Goal: Task Accomplishment & Management: Complete application form

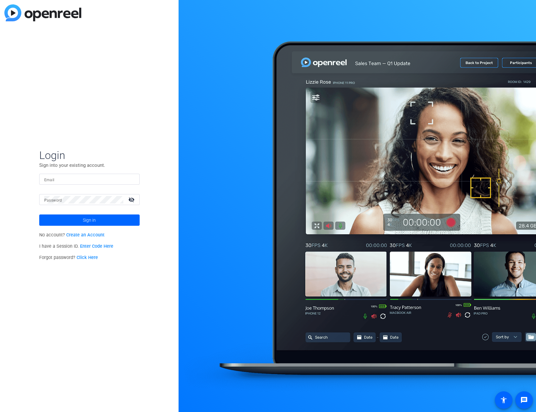
click at [91, 179] on input "Email" at bounding box center [89, 180] width 90 height 8
type input "[EMAIL_ADDRESS][DOMAIN_NAME]"
click at [39, 215] on button "Sign in" at bounding box center [89, 220] width 100 height 11
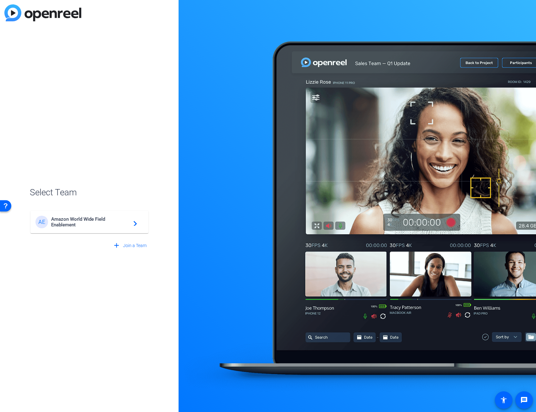
click at [86, 220] on span "Amazon World Wide Field Enablement" at bounding box center [90, 222] width 78 height 11
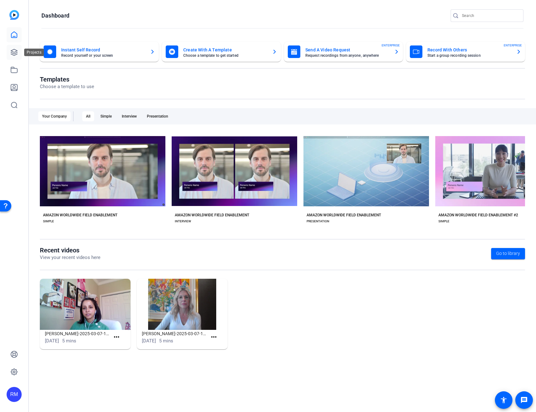
click at [19, 56] on link at bounding box center [14, 52] width 15 height 15
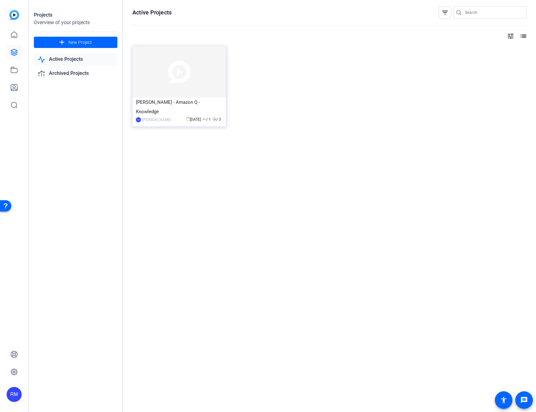
click at [513, 38] on mat-icon "tune" at bounding box center [511, 36] width 8 height 8
click at [512, 37] on div at bounding box center [268, 206] width 536 height 412
click at [520, 35] on mat-icon "list" at bounding box center [523, 36] width 8 height 8
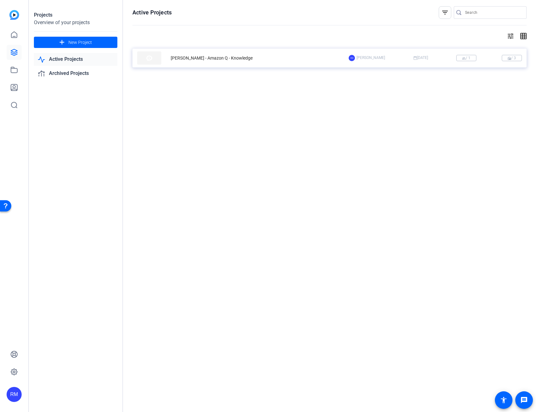
click at [484, 61] on div "RM [PERSON_NAME] calendar_today [DATE] group / 1 radio / 3" at bounding box center [435, 58] width 173 height 6
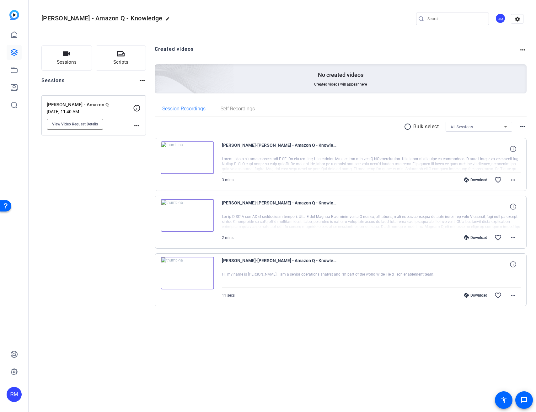
click at [90, 122] on span "View Video Request Details" at bounding box center [75, 124] width 46 height 5
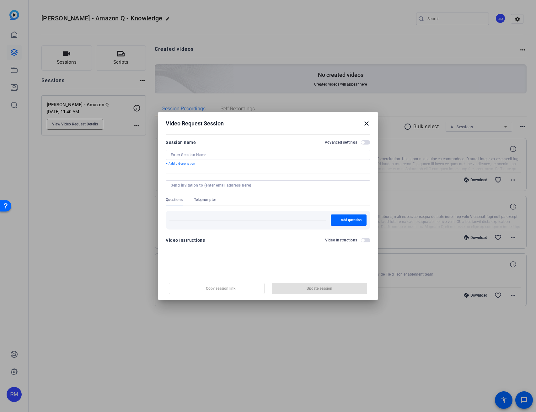
type input "[PERSON_NAME] - Amazon Q"
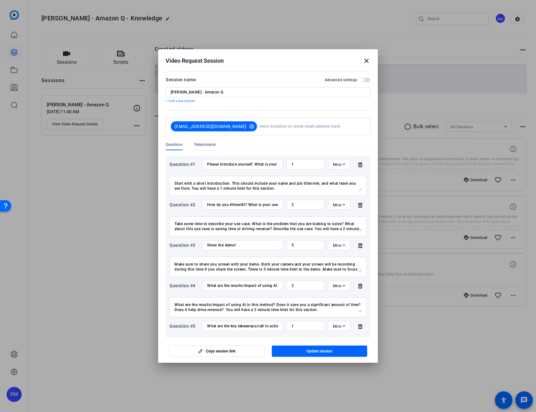
click at [110, 114] on div at bounding box center [268, 206] width 536 height 412
click at [134, 128] on div at bounding box center [268, 206] width 536 height 412
click at [135, 127] on div at bounding box center [268, 206] width 536 height 412
click at [367, 57] on mat-icon "close" at bounding box center [367, 61] width 8 height 8
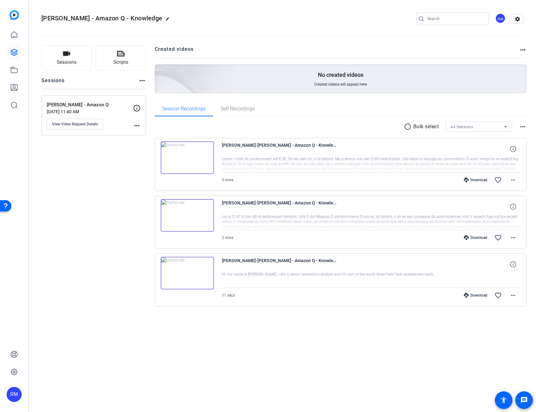
click at [140, 126] on mat-icon "more_horiz" at bounding box center [137, 126] width 8 height 8
click at [121, 147] on div at bounding box center [268, 206] width 536 height 412
click at [12, 49] on icon at bounding box center [14, 53] width 8 height 8
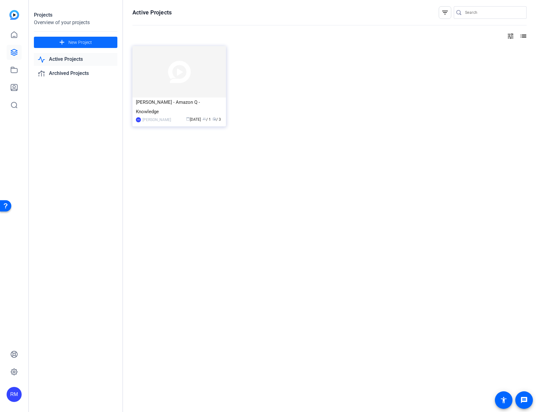
click at [83, 42] on span "New Project" at bounding box center [80, 42] width 24 height 7
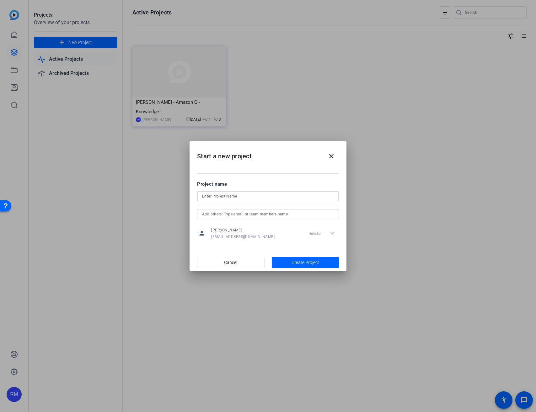
click at [240, 198] on input at bounding box center [268, 197] width 132 height 8
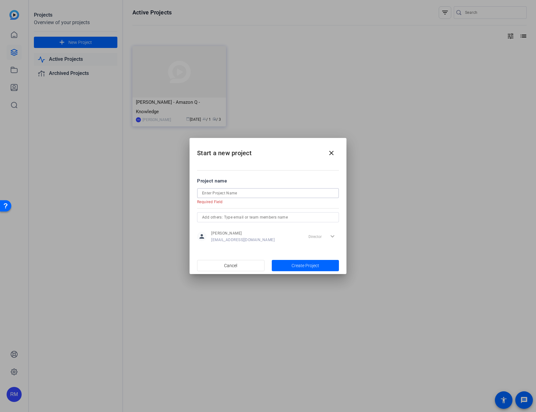
click at [230, 194] on input at bounding box center [268, 194] width 132 height 8
type input "M"
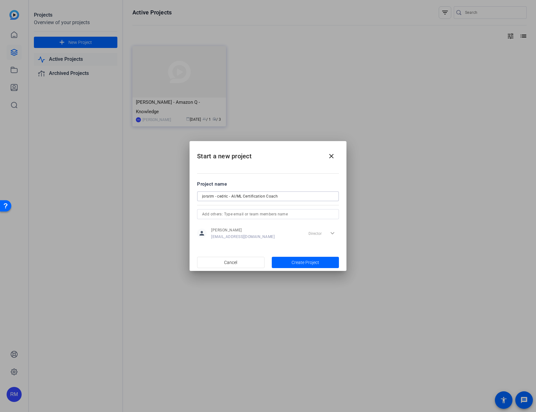
type input "joratm - cedric - AI/ML Certification Coach"
click at [255, 214] on input "text" at bounding box center [268, 215] width 132 height 8
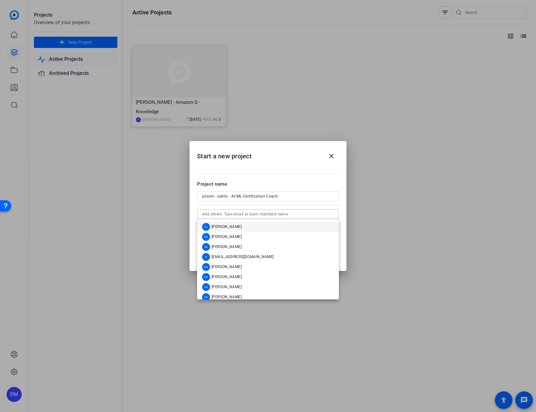
click at [247, 210] on div at bounding box center [268, 214] width 132 height 10
click at [244, 212] on input "text" at bounding box center [268, 215] width 132 height 8
click at [302, 206] on div at bounding box center [268, 204] width 142 height 7
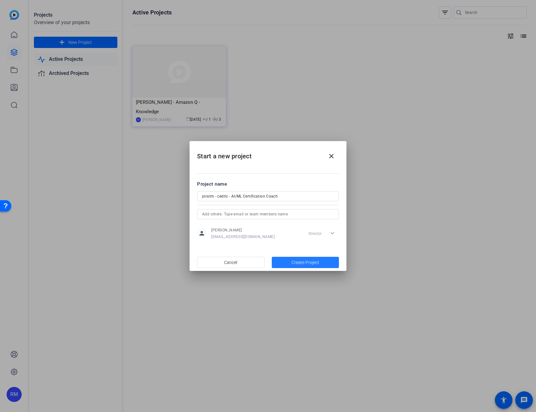
click at [294, 265] on span "Create Project" at bounding box center [306, 263] width 28 height 7
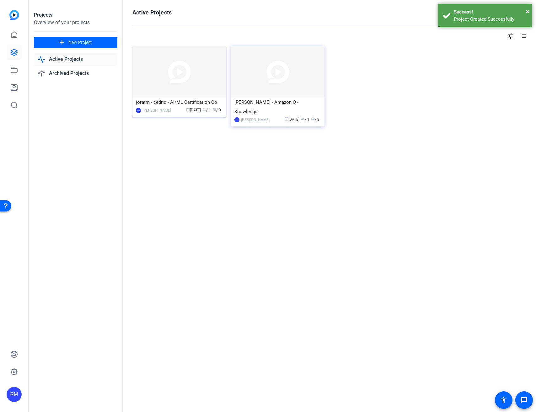
click at [183, 71] on img at bounding box center [179, 71] width 94 height 51
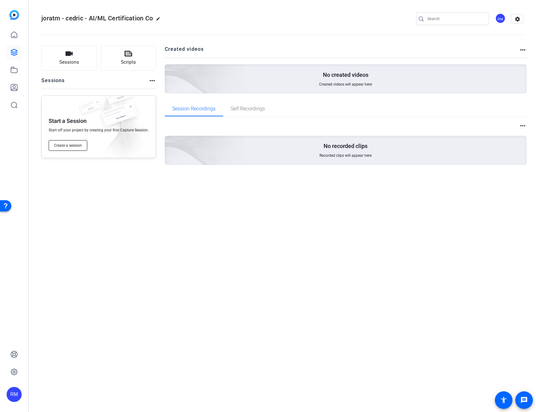
click at [71, 146] on span "Create a session" at bounding box center [68, 145] width 28 height 5
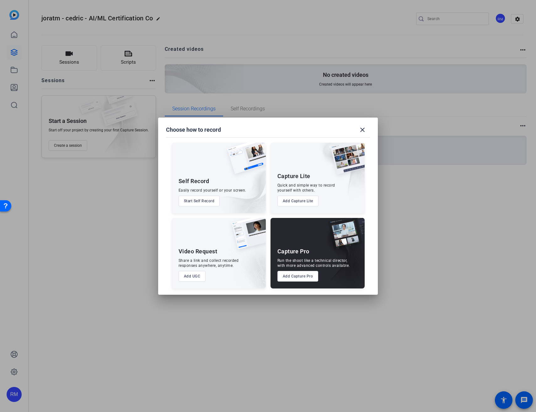
click at [194, 276] on button "Add UGC" at bounding box center [192, 276] width 27 height 11
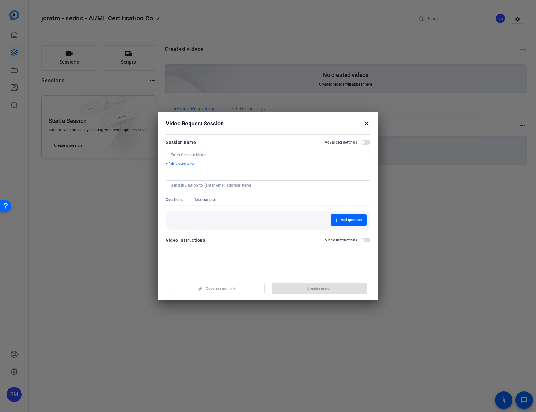
click at [206, 158] on div at bounding box center [268, 155] width 195 height 10
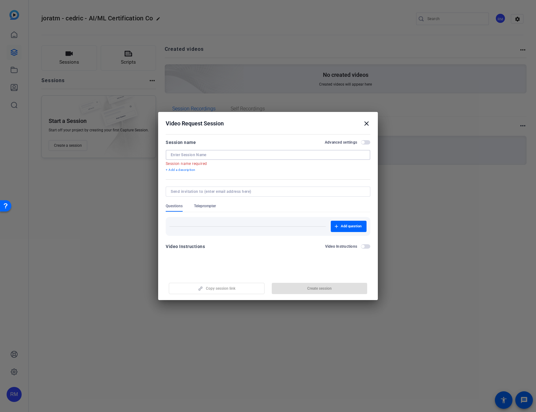
paste input "joratm"
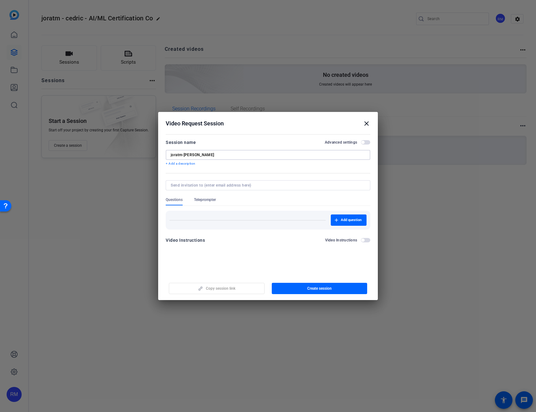
type input "joratm-[PERSON_NAME]"
click at [235, 182] on div at bounding box center [268, 185] width 195 height 10
paste input "[EMAIL_ADDRESS][DOMAIN_NAME]"
type input "[EMAIL_ADDRESS][DOMAIN_NAME]"
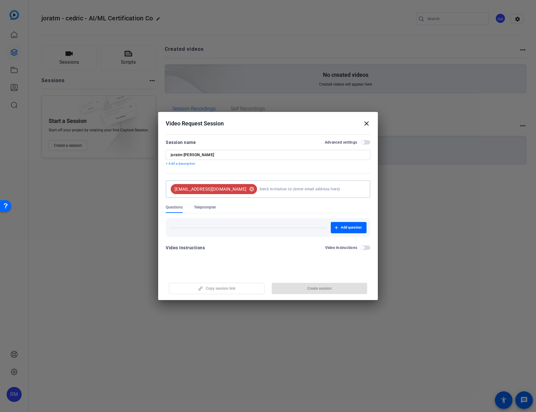
click at [252, 202] on div at bounding box center [268, 201] width 205 height 7
click at [344, 231] on span "button" at bounding box center [349, 227] width 36 height 15
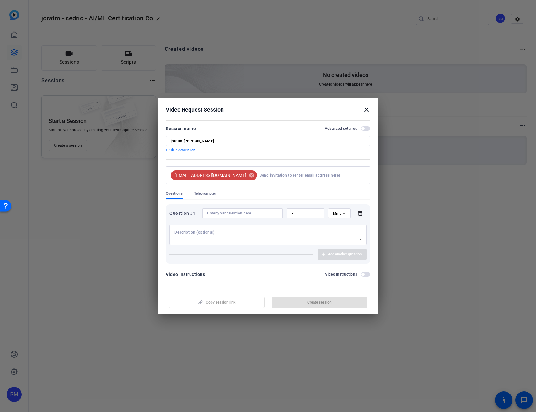
click at [238, 213] on input at bounding box center [242, 213] width 71 height 5
paste input "Please introduce yourself. What is your name, job role, and team?"
type input "Please introduce yourself. What is your name, job role, and team?"
drag, startPoint x: 1, startPoint y: 182, endPoint x: 260, endPoint y: 232, distance: 263.7
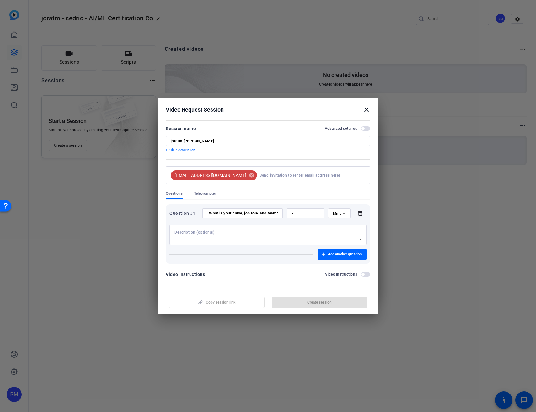
click at [260, 232] on textarea at bounding box center [267, 235] width 187 height 10
paste textarea "Start with a short introduction. This should include your name and job title/ro…"
type textarea "Start with a short introduction. This should include your name and job title/ro…"
click at [296, 217] on div "2" at bounding box center [306, 213] width 28 height 10
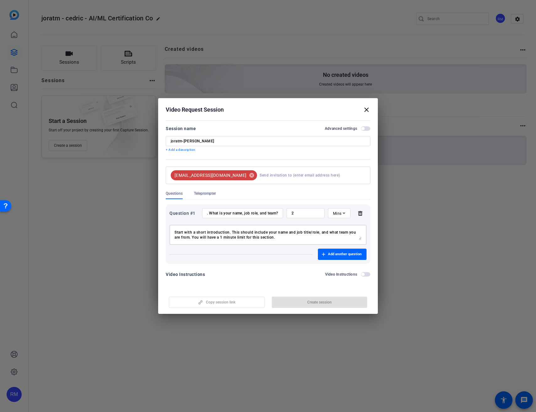
click at [296, 217] on div "2" at bounding box center [306, 213] width 28 height 10
click at [296, 215] on input "2" at bounding box center [306, 213] width 28 height 5
type input "1"
click at [327, 256] on span "button" at bounding box center [342, 254] width 49 height 15
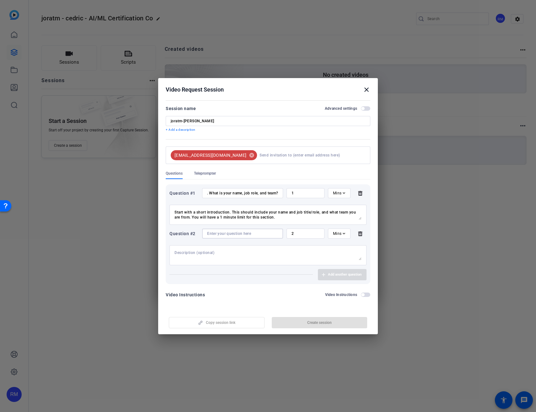
click at [219, 235] on input at bounding box center [242, 233] width 71 height 5
paste input "How do you #HowIAI? What is your use case?"
type input "How do you #HowIAI? What is your use case?"
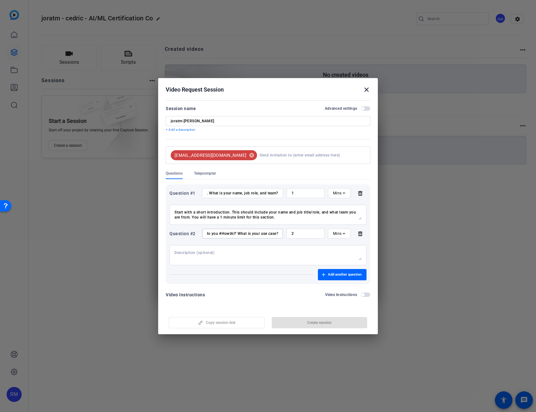
click at [262, 254] on textarea at bounding box center [267, 255] width 187 height 10
paste textarea "Take some time to describe your use case. What is the problem that you are look…"
type textarea "Take some time to describe your use case. What is the problem that you are look…"
click at [337, 275] on span "Add another question" at bounding box center [345, 274] width 34 height 5
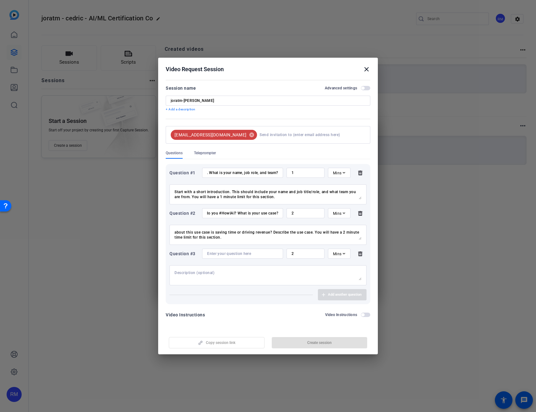
click at [244, 254] on input at bounding box center [242, 253] width 71 height 5
paste input "Show the demo!"
type input "Show the demo!"
click at [266, 276] on textarea at bounding box center [267, 275] width 187 height 10
paste textarea "Make sure to share you screen with your demo. Both your camera and your screen …"
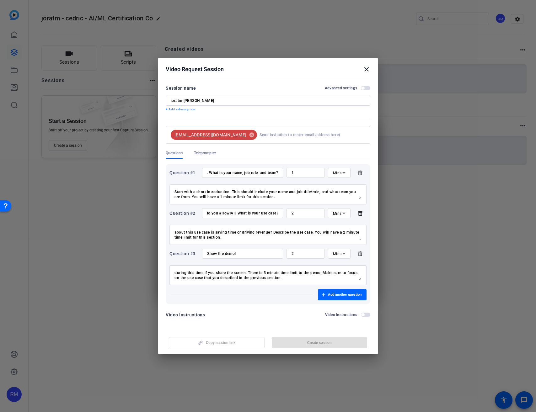
type textarea "Make sure to share you screen with your demo. Both your camera and your screen …"
click at [299, 255] on input "2" at bounding box center [306, 253] width 28 height 5
type input "5"
click at [340, 298] on span "button" at bounding box center [342, 294] width 49 height 15
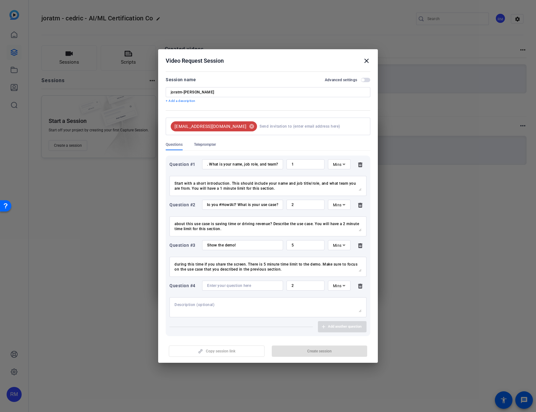
click at [239, 287] on input at bounding box center [242, 285] width 71 height 5
paste input "What are the results/impact of using AI in this way?"
type input "What are the results/impact of using AI in this way?"
drag, startPoint x: 25, startPoint y: 270, endPoint x: 227, endPoint y: 308, distance: 205.3
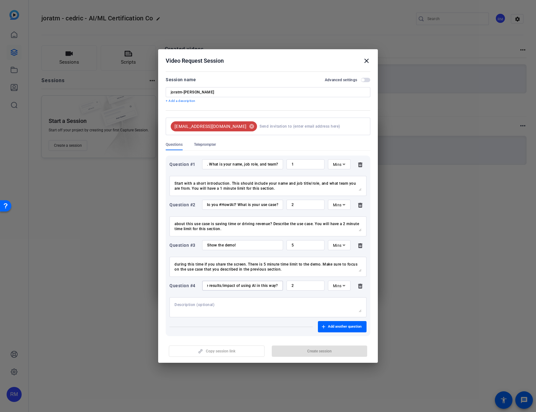
click at [227, 308] on textarea at bounding box center [267, 308] width 187 height 10
paste textarea "What are the results/impact of using AI in this method? Does it save you a sign…"
type textarea "What are the results/impact of using AI in this method? Does it save you a sign…"
click at [346, 325] on span "Add another question" at bounding box center [345, 326] width 34 height 5
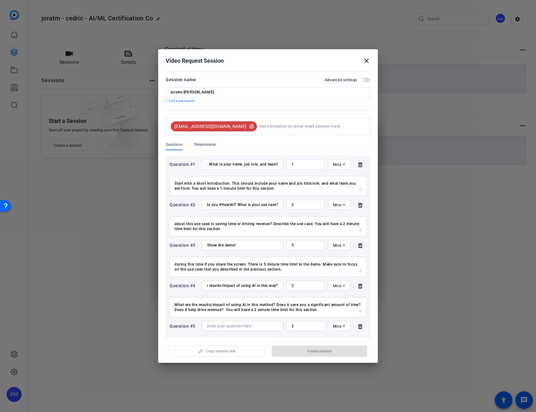
scroll to position [64, 0]
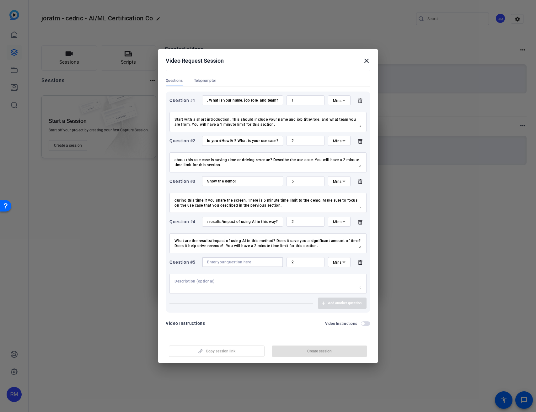
click at [224, 261] on input at bounding box center [242, 262] width 71 height 5
paste input "What are the key takeaways/call to action?"
type input "What are the key takeaways/call to action?"
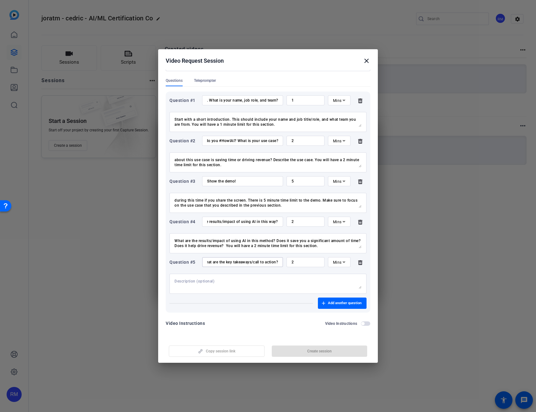
click at [297, 264] on input "2" at bounding box center [306, 262] width 28 height 5
type input "1"
click at [281, 283] on textarea at bounding box center [267, 284] width 187 height 10
click at [230, 280] on textarea at bounding box center [267, 284] width 187 height 10
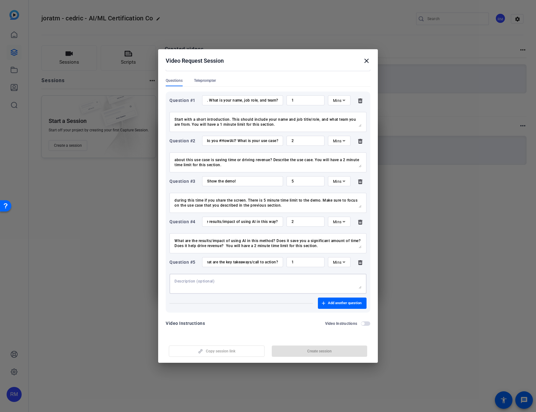
paste textarea "Wrap up the presentation with a key takeaways/call to action section. If you do…"
type textarea "Wrap up the presentation with a key takeaways/call to action section. If you do…"
click at [364, 324] on span "button" at bounding box center [365, 324] width 9 height 4
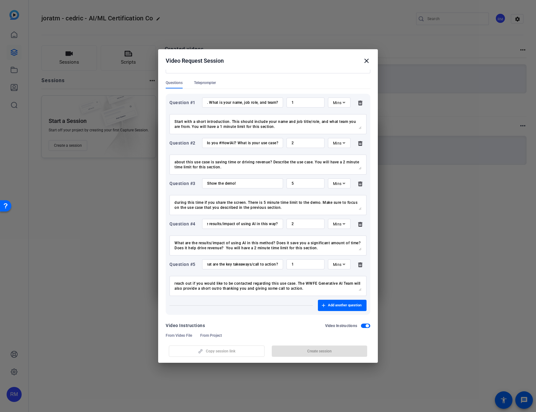
scroll to position [98, 0]
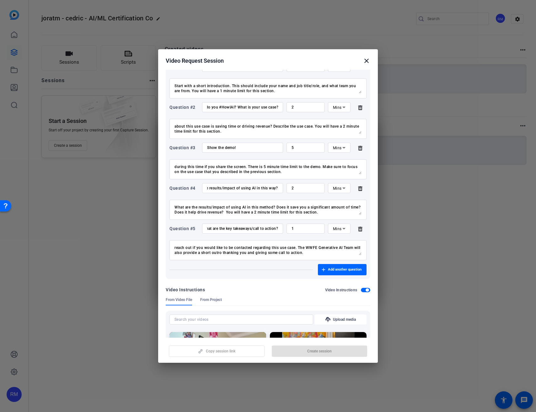
click at [361, 290] on span "button" at bounding box center [365, 290] width 9 height 4
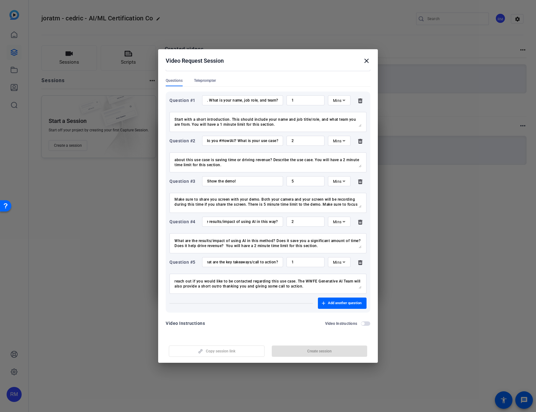
scroll to position [0, 0]
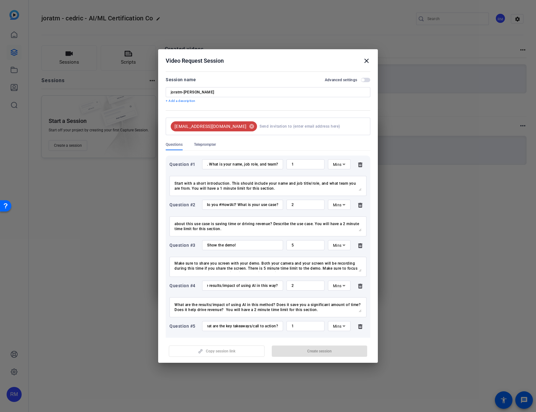
click at [263, 122] on input at bounding box center [311, 126] width 103 height 13
click at [205, 141] on div at bounding box center [268, 138] width 205 height 7
click at [260, 129] on input at bounding box center [311, 126] width 103 height 13
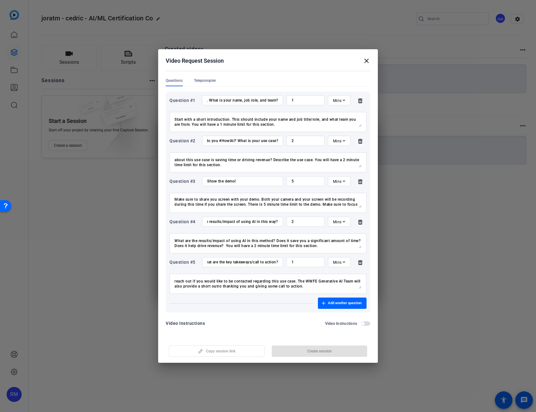
click at [310, 354] on div "Copy session link Create session" at bounding box center [268, 349] width 205 height 16
click at [224, 354] on div "Copy session link Create session" at bounding box center [268, 349] width 205 height 16
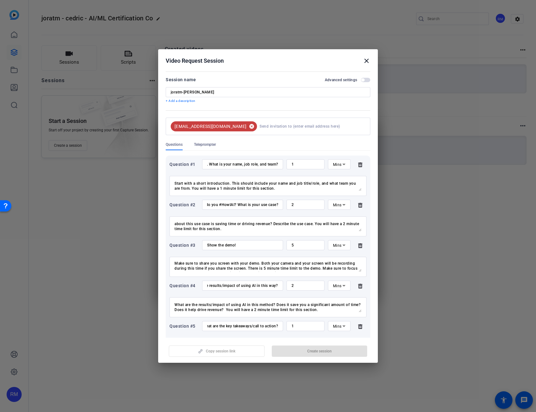
click at [246, 124] on mat-icon "cancel" at bounding box center [251, 127] width 11 height 6
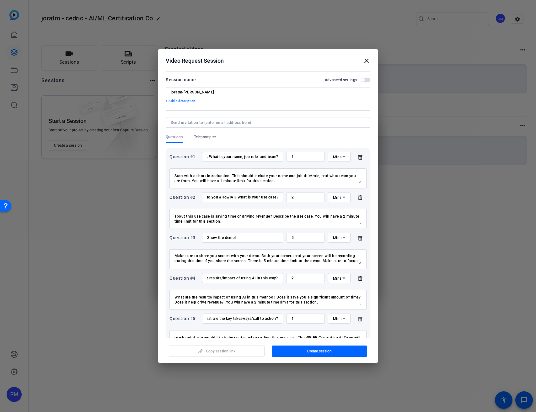
click at [223, 124] on input at bounding box center [267, 122] width 192 height 5
type input "[EMAIL_ADDRESS][DOMAIN_NAME]"
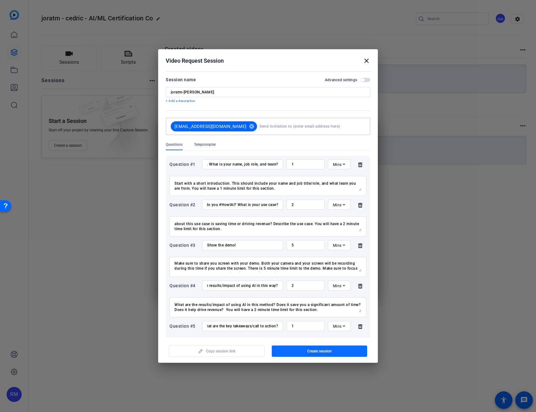
click at [313, 352] on span "Create session" at bounding box center [319, 351] width 24 height 5
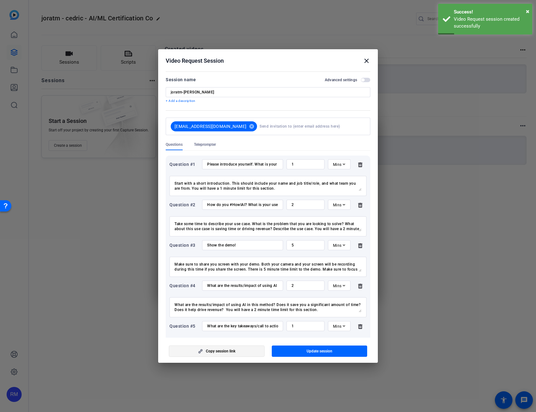
click at [241, 355] on span "button" at bounding box center [216, 351] width 95 height 15
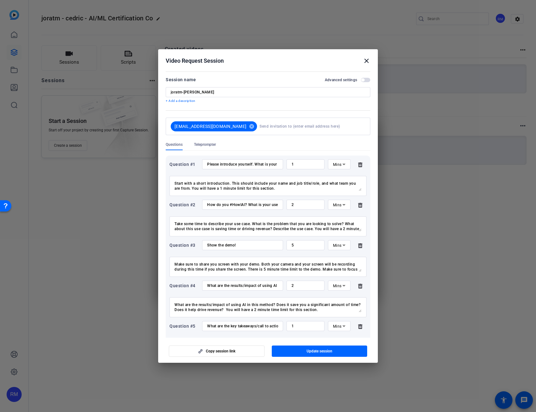
click at [368, 61] on mat-icon "close" at bounding box center [367, 61] width 8 height 8
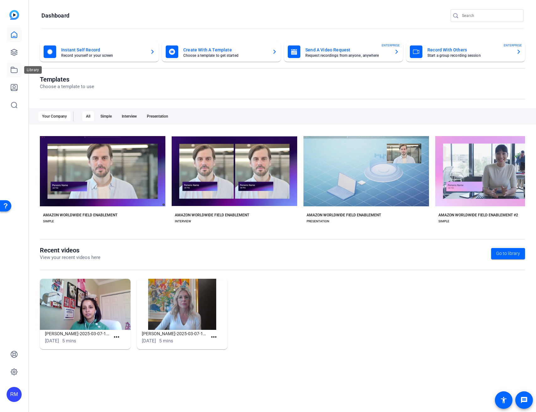
click at [17, 70] on icon at bounding box center [14, 70] width 8 height 8
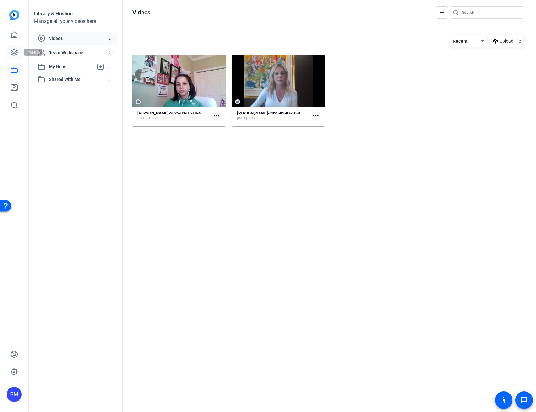
click at [9, 52] on link at bounding box center [14, 52] width 15 height 15
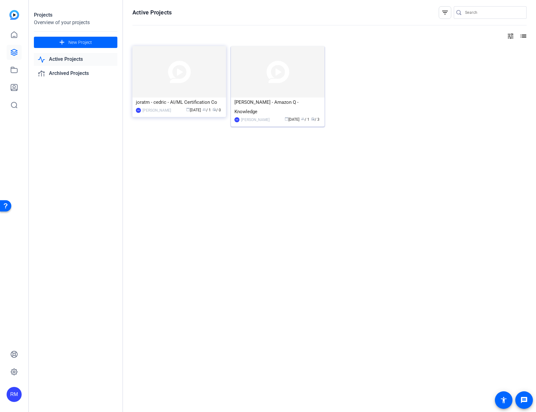
click at [260, 66] on img at bounding box center [278, 71] width 94 height 51
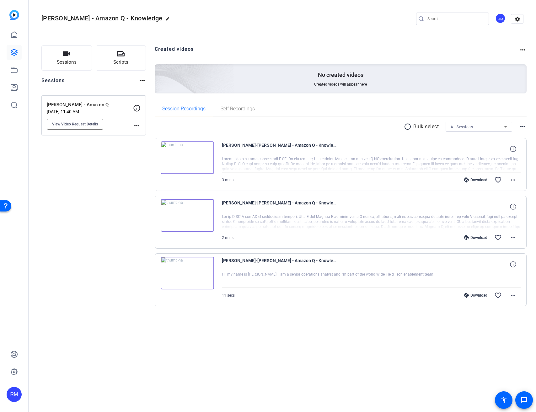
click at [85, 124] on span "View Video Request Details" at bounding box center [75, 124] width 46 height 5
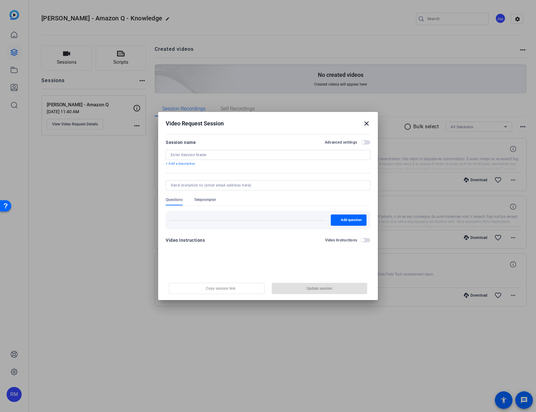
type input "[PERSON_NAME] - Amazon Q"
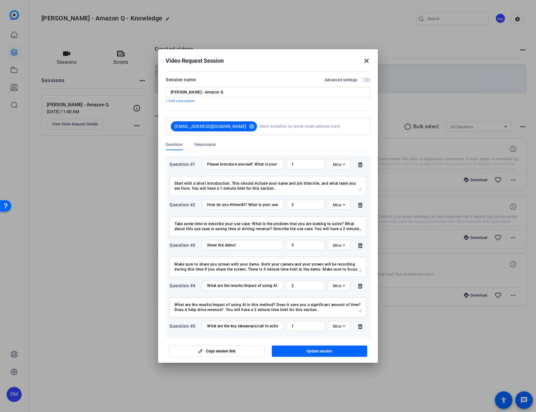
click at [228, 164] on input "Please introduce yourself. What is your name, job role, and team?" at bounding box center [242, 164] width 71 height 5
click at [298, 183] on textarea "Start with a short introduction. This should include your name and job title/ro…" at bounding box center [267, 186] width 187 height 10
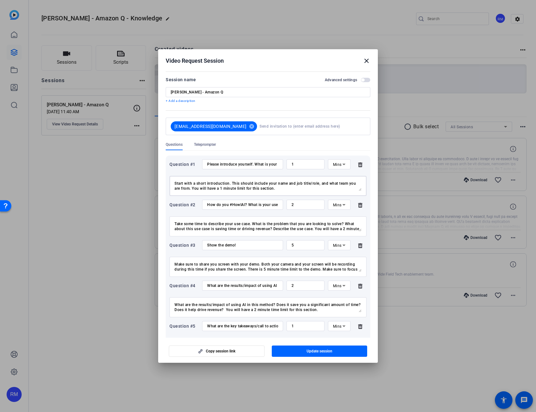
click at [298, 183] on textarea "Start with a short introduction. This should include your name and job title/ro…" at bounding box center [267, 186] width 187 height 10
click at [240, 208] on div "How do you #HowIAI? What is your use case?" at bounding box center [242, 205] width 71 height 10
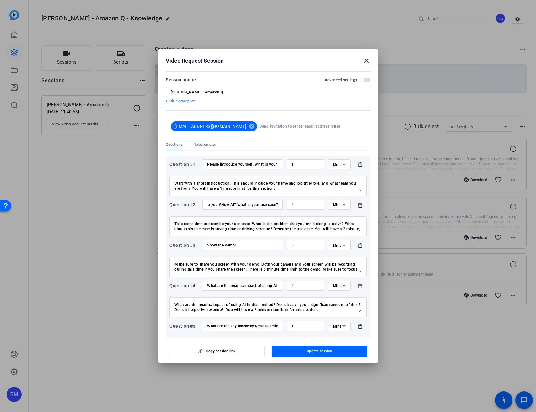
click at [240, 206] on input "How do you #HowIAI? What is your use case?" at bounding box center [242, 204] width 71 height 5
click at [273, 224] on textarea "Take some time to describe your use case. What is the problem that you are look…" at bounding box center [267, 227] width 187 height 10
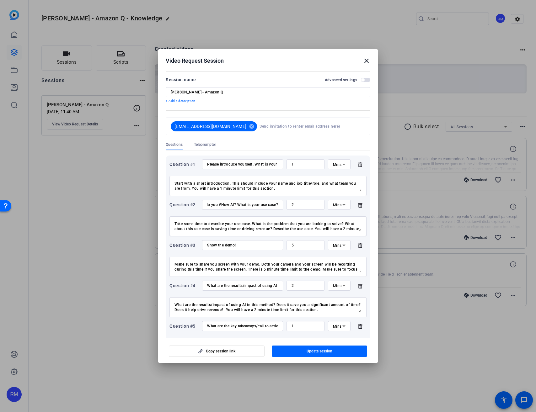
click at [273, 224] on textarea "Take some time to describe your use case. What is the problem that you are look…" at bounding box center [267, 227] width 187 height 10
click at [235, 249] on div "Show the demo!" at bounding box center [242, 245] width 71 height 10
click at [234, 247] on input "Show the demo!" at bounding box center [242, 245] width 71 height 5
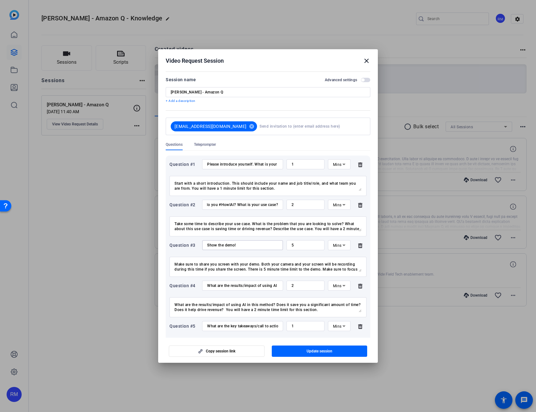
click at [234, 247] on input "Show the demo!" at bounding box center [242, 245] width 71 height 5
click at [235, 265] on textarea "Make sure to share you screen with your demo. Both your camera and your screen …" at bounding box center [267, 267] width 187 height 10
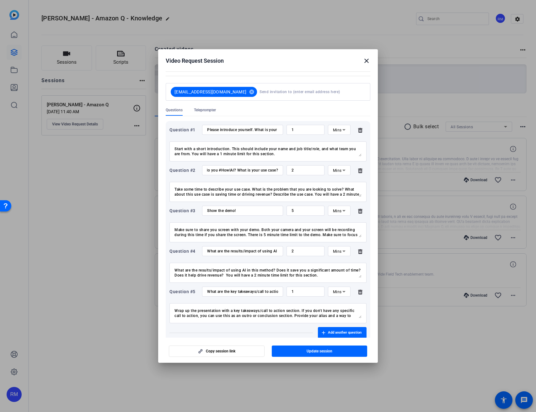
scroll to position [60, 0]
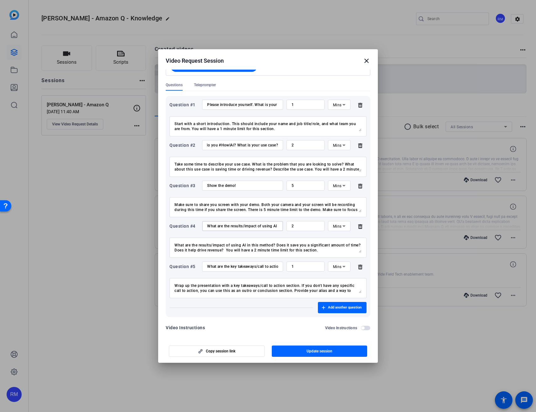
click at [241, 228] on input "What are the results/impact of using AI in this way?" at bounding box center [242, 226] width 71 height 5
click at [292, 245] on textarea "What are the results/impact of using AI in this method? Does it save you a sign…" at bounding box center [267, 248] width 187 height 10
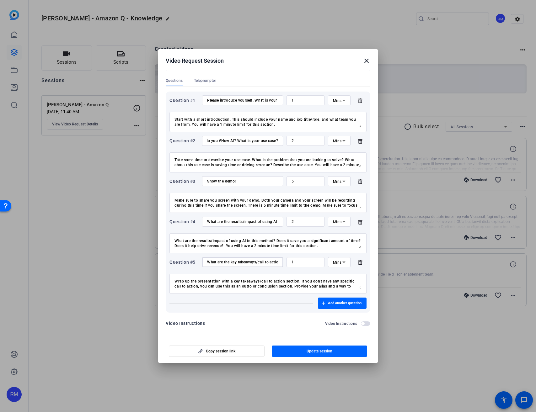
click at [238, 264] on input "What are the key takeaways/call to action?" at bounding box center [242, 262] width 71 height 5
click at [265, 288] on textarea "Wrap up the presentation with a key takeaways/call to action section. If you do…" at bounding box center [267, 284] width 187 height 10
